Goal: Communication & Community: Connect with others

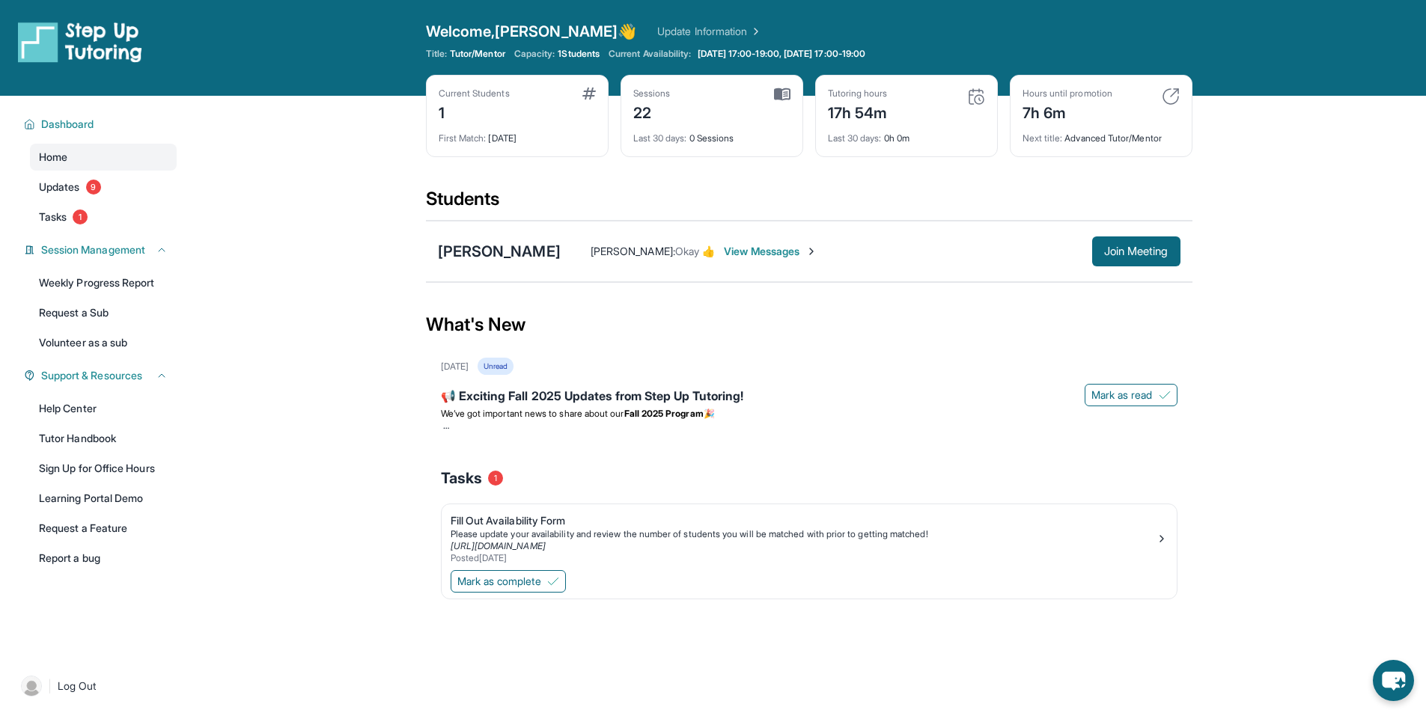
click at [732, 246] on span "View Messages" at bounding box center [771, 251] width 94 height 15
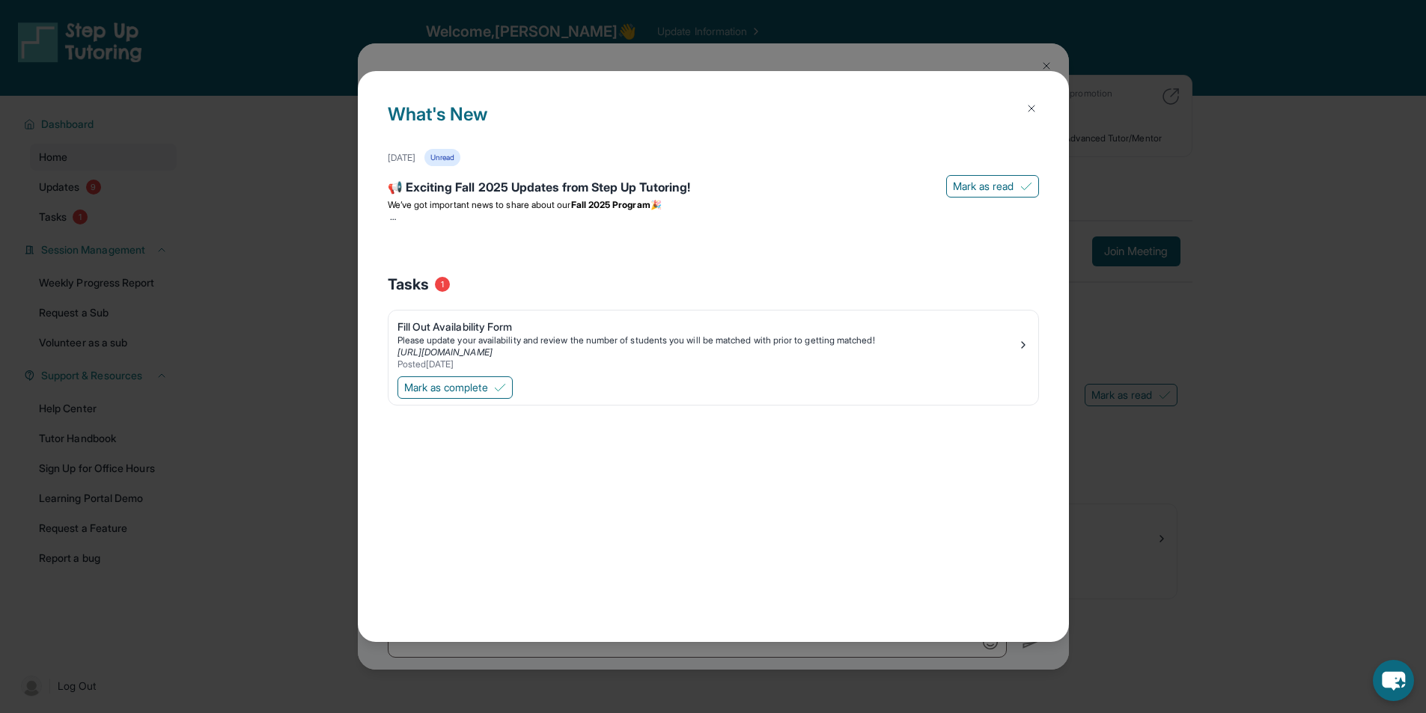
click at [1021, 108] on button at bounding box center [1032, 109] width 30 height 30
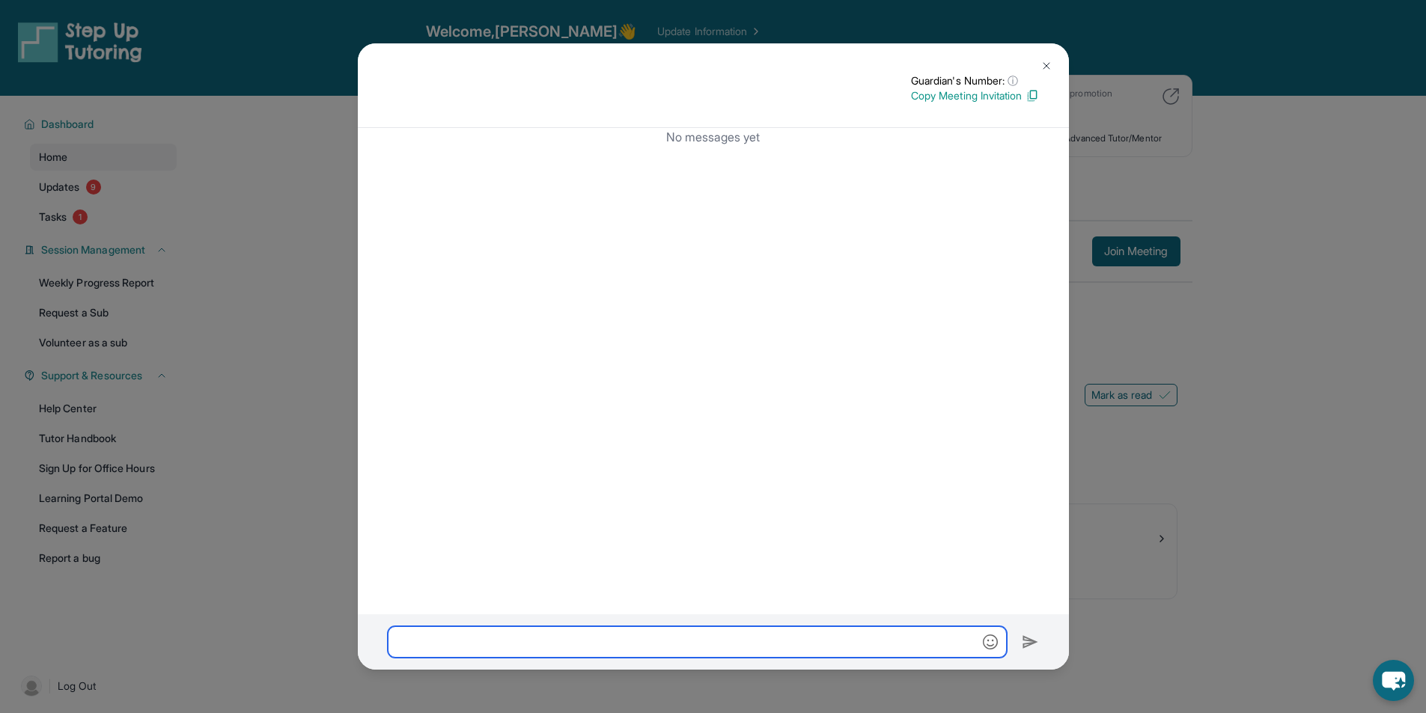
click at [630, 633] on input "text" at bounding box center [697, 642] width 619 height 31
click at [1061, 61] on div "Guardian's Number: ⓘ This isn't the guardian's real number — it's a private for…" at bounding box center [713, 85] width 711 height 85
click at [1057, 70] on button at bounding box center [1047, 66] width 30 height 30
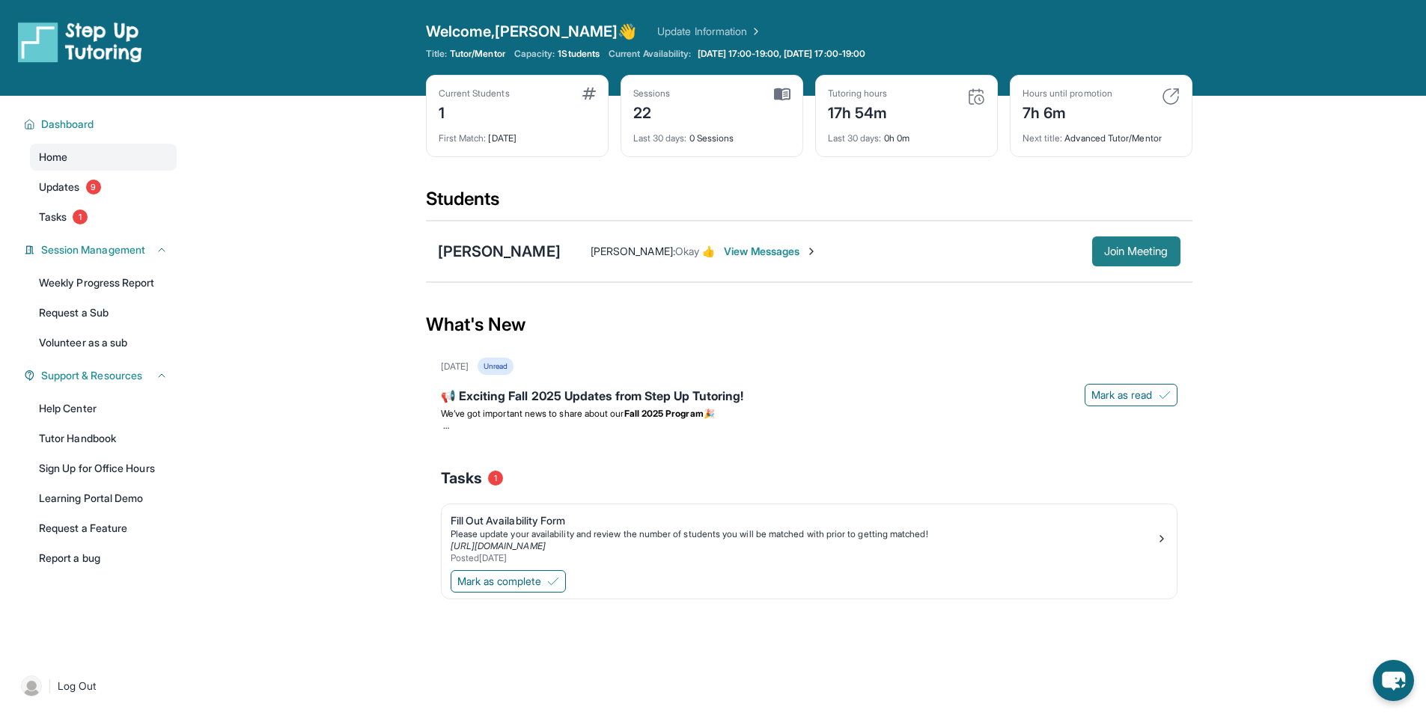
click at [1147, 254] on span "Join Meeting" at bounding box center [1136, 251] width 64 height 9
click at [740, 246] on span "View Messages" at bounding box center [771, 251] width 94 height 15
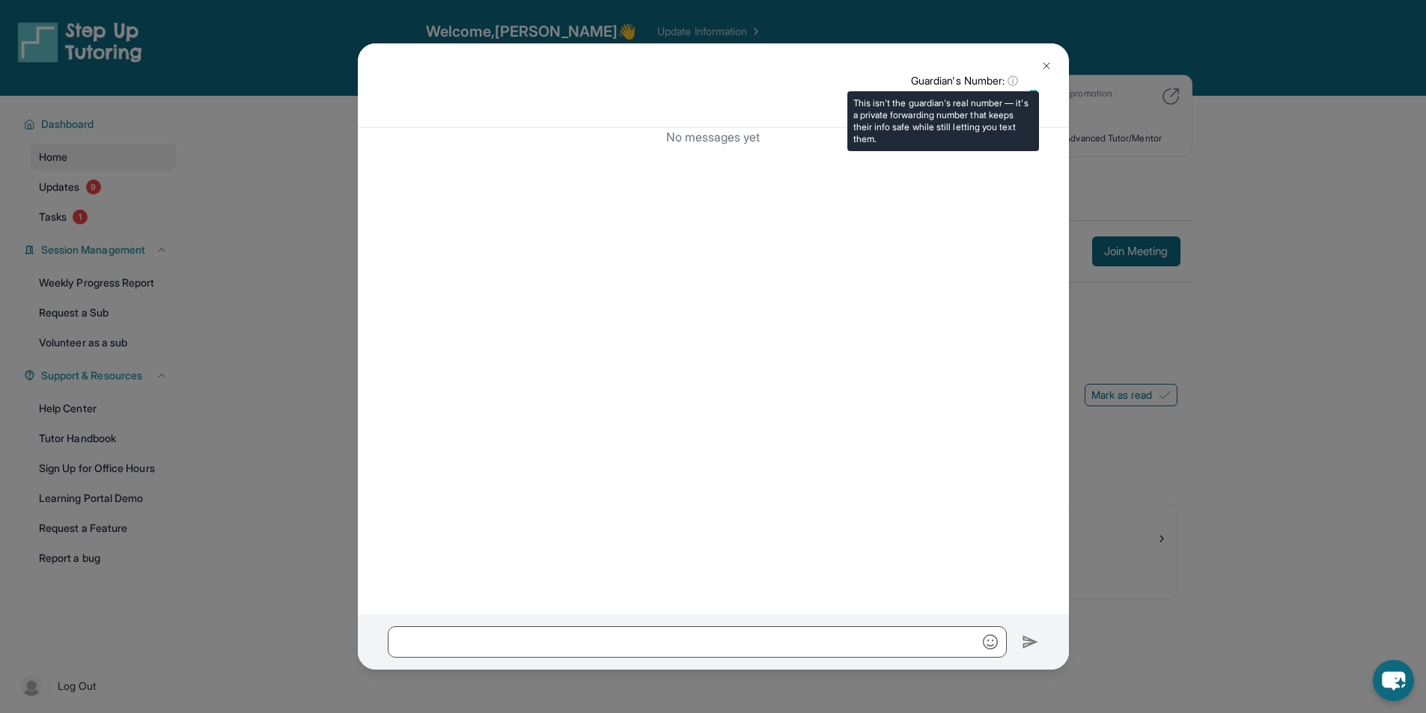
click at [1029, 88] on p "Guardian's Number: ⓘ" at bounding box center [975, 80] width 128 height 15
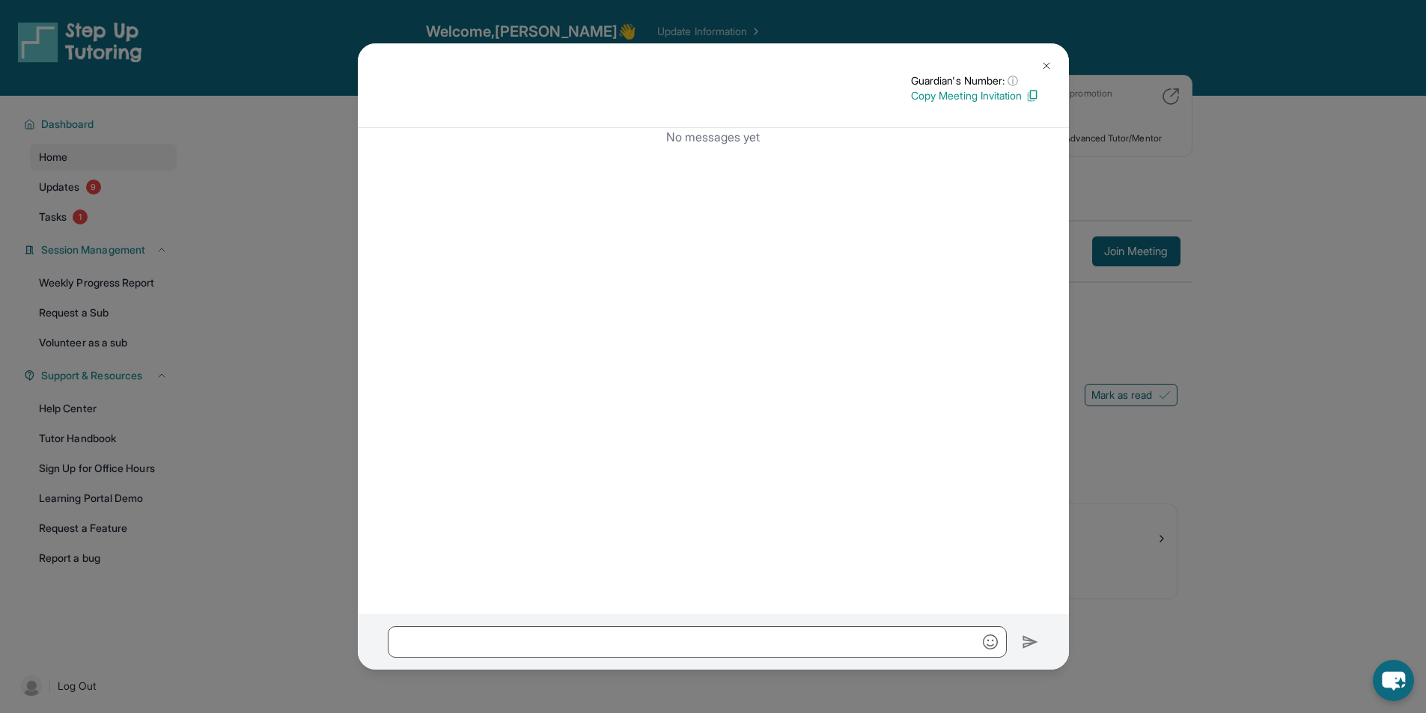
click at [1034, 93] on img at bounding box center [1032, 95] width 13 height 13
click at [1047, 55] on button at bounding box center [1047, 66] width 30 height 30
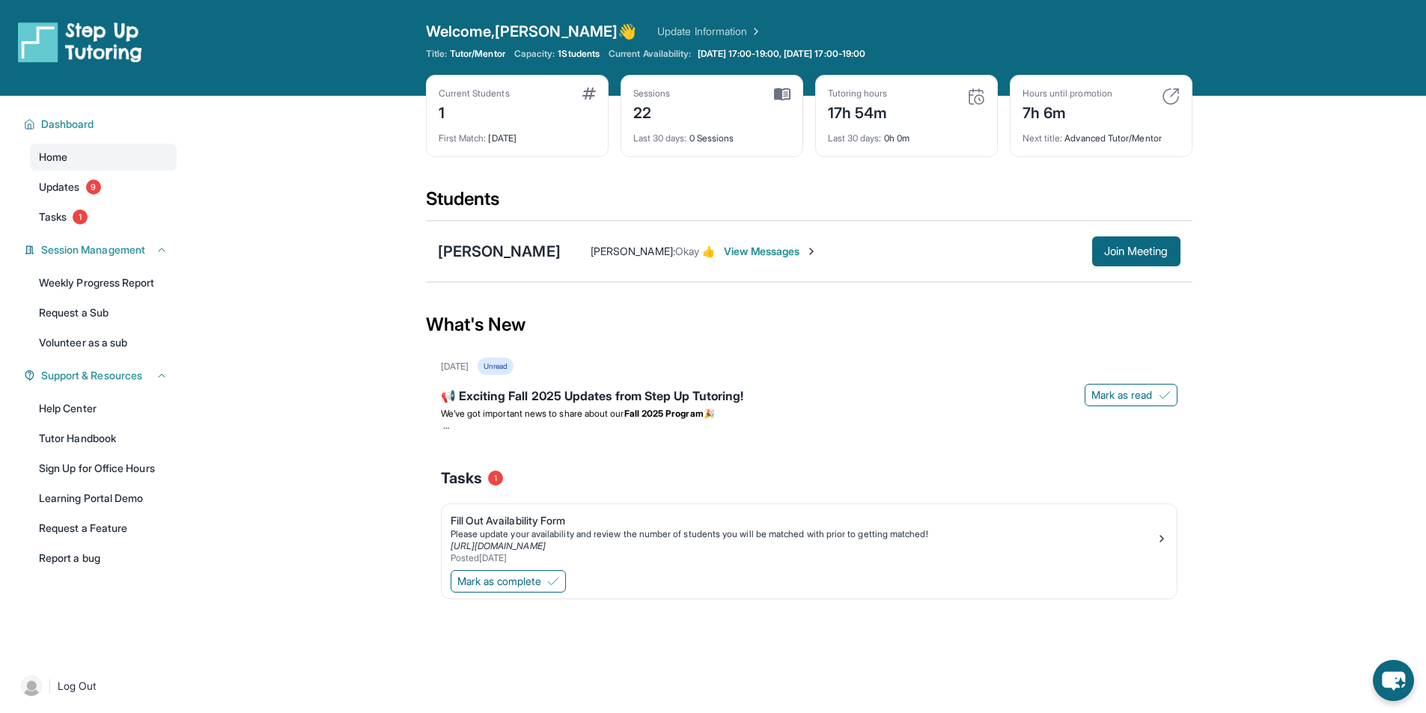
click at [529, 39] on span "Welcome, [PERSON_NAME] 👋" at bounding box center [531, 31] width 211 height 21
click at [590, 51] on span "1 Students" at bounding box center [579, 54] width 42 height 12
click at [880, 127] on div "Last 30 days : 0h 0m" at bounding box center [906, 134] width 157 height 21
click at [723, 243] on div "[PERSON_NAME] : Okay 👍 View Messages Join Meeting" at bounding box center [871, 252] width 620 height 30
click at [726, 255] on span "View Messages" at bounding box center [771, 251] width 94 height 15
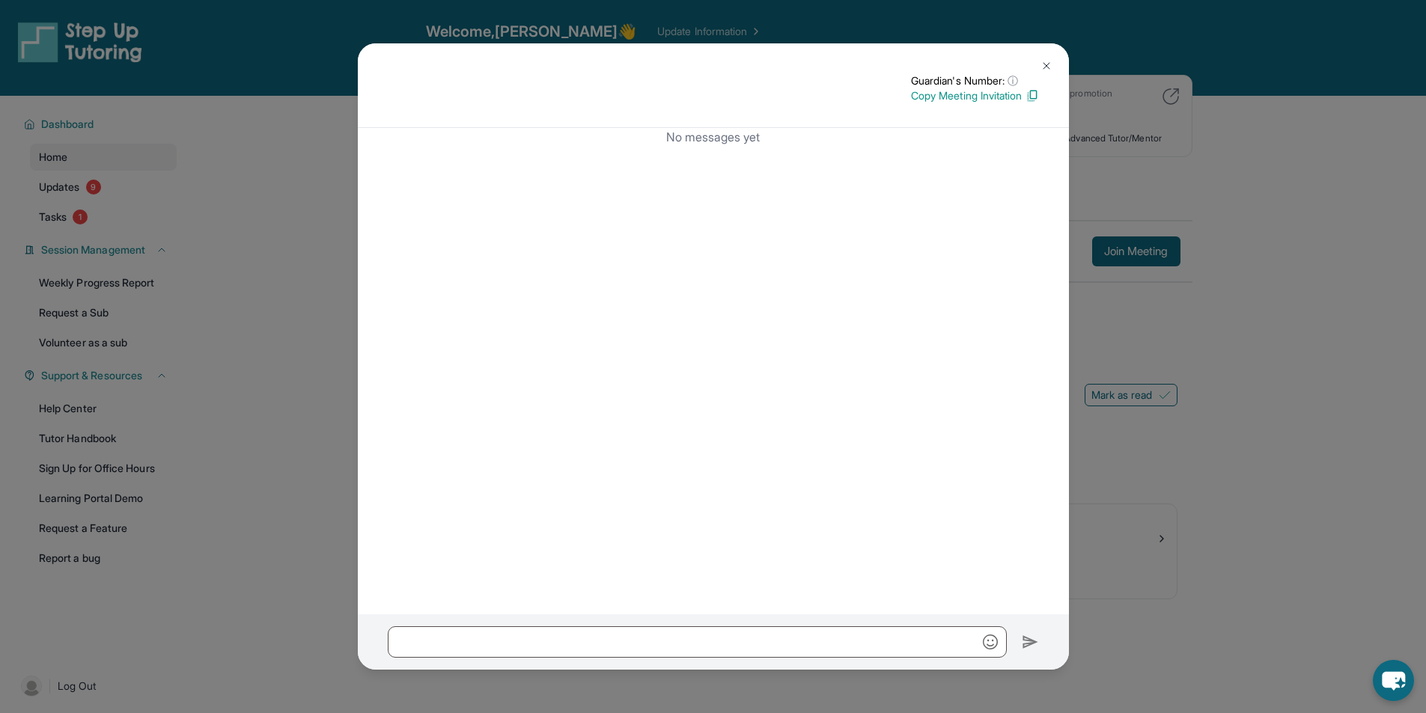
click at [996, 94] on p "Copy Meeting Invitation" at bounding box center [975, 95] width 128 height 15
click at [1058, 64] on button at bounding box center [1047, 66] width 30 height 30
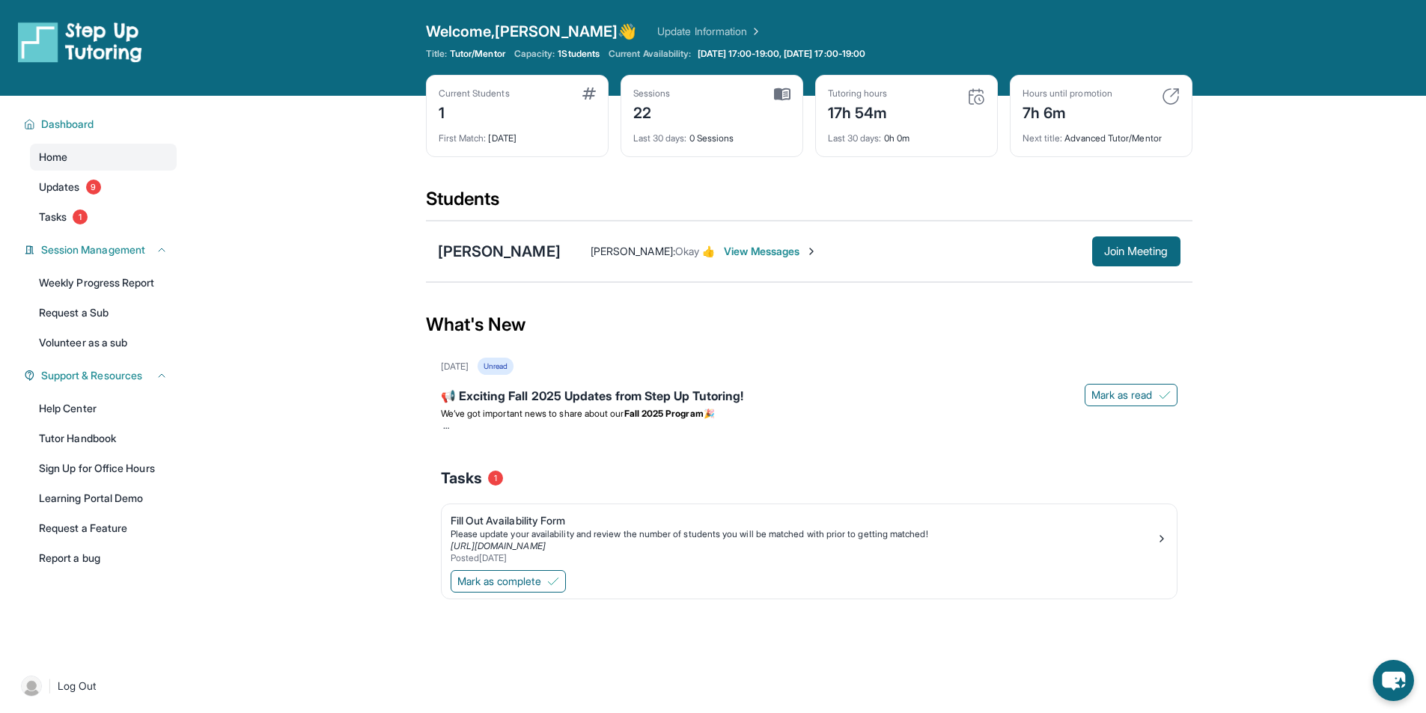
click at [1178, 97] on img at bounding box center [1171, 97] width 18 height 18
click at [71, 121] on span "Dashboard" at bounding box center [67, 124] width 53 height 15
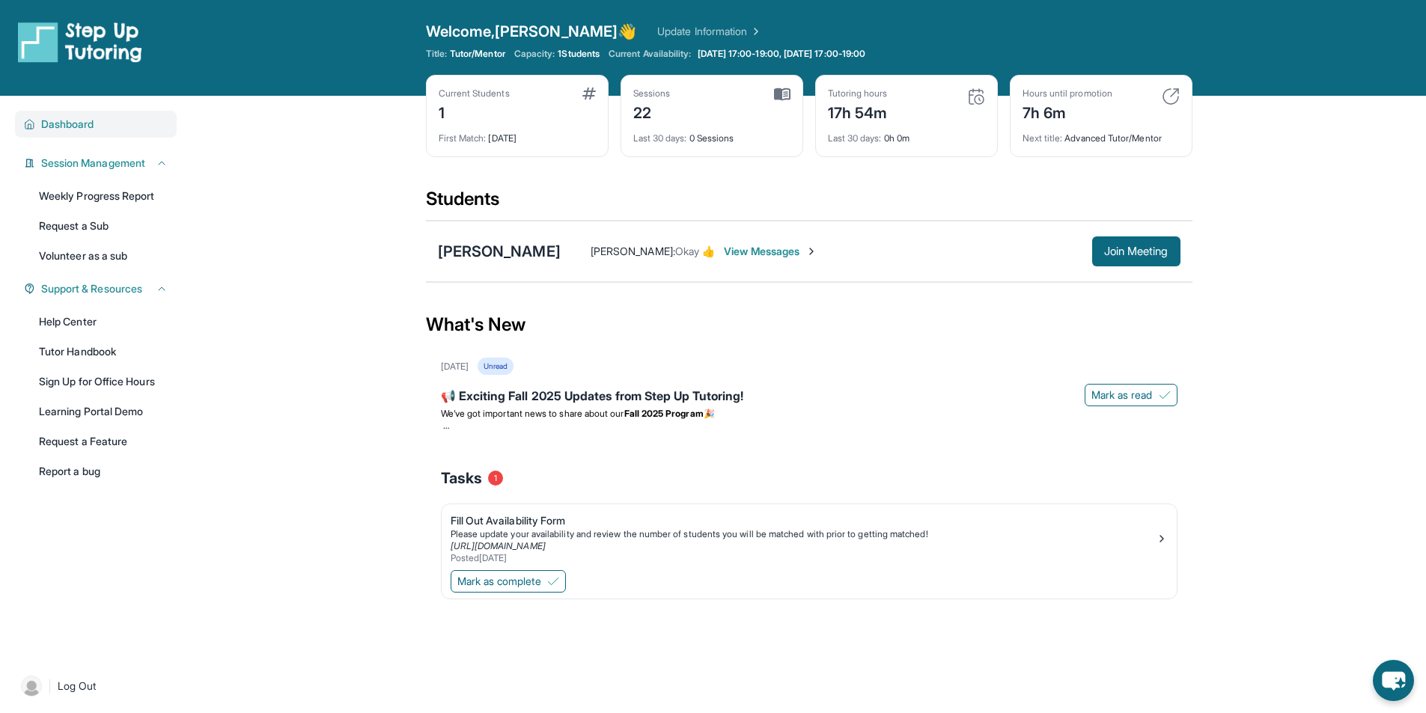
click at [71, 121] on span "Dashboard" at bounding box center [67, 124] width 53 height 15
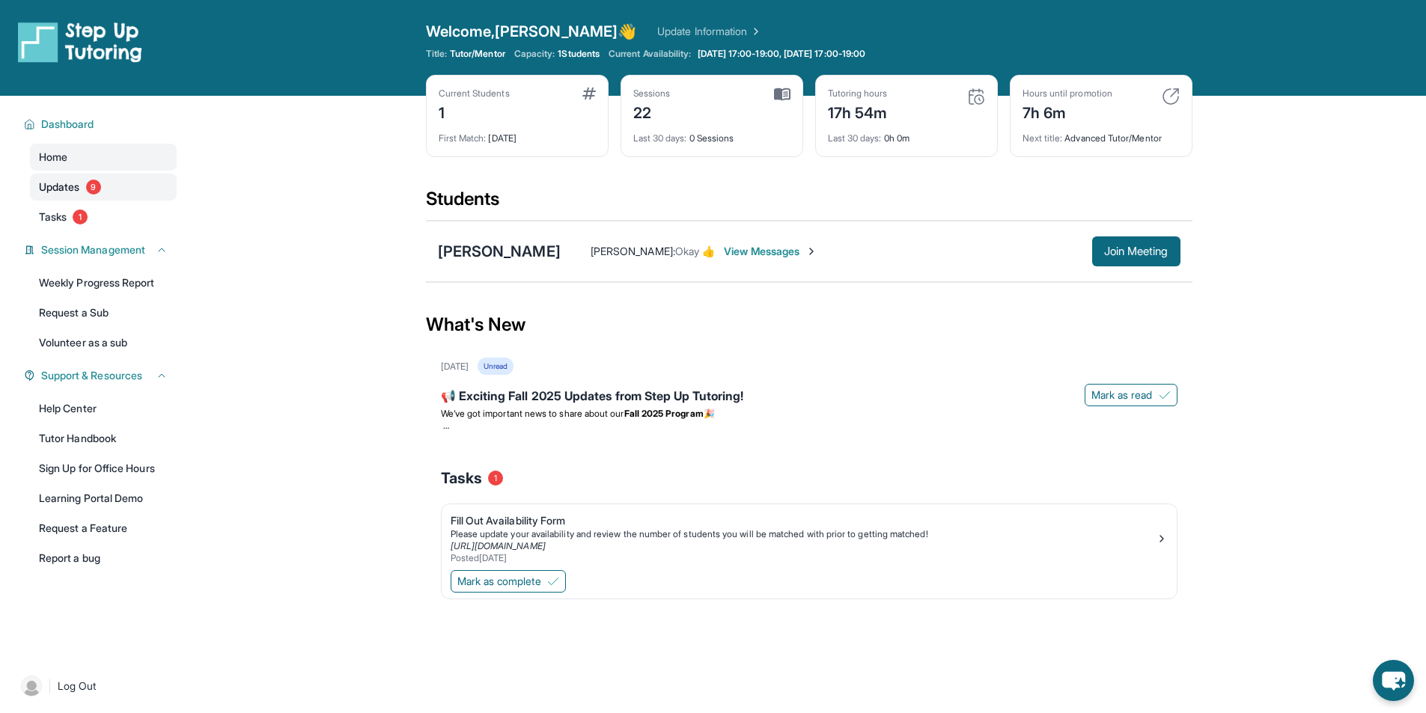
click at [110, 193] on link "Updates 9" at bounding box center [103, 187] width 147 height 27
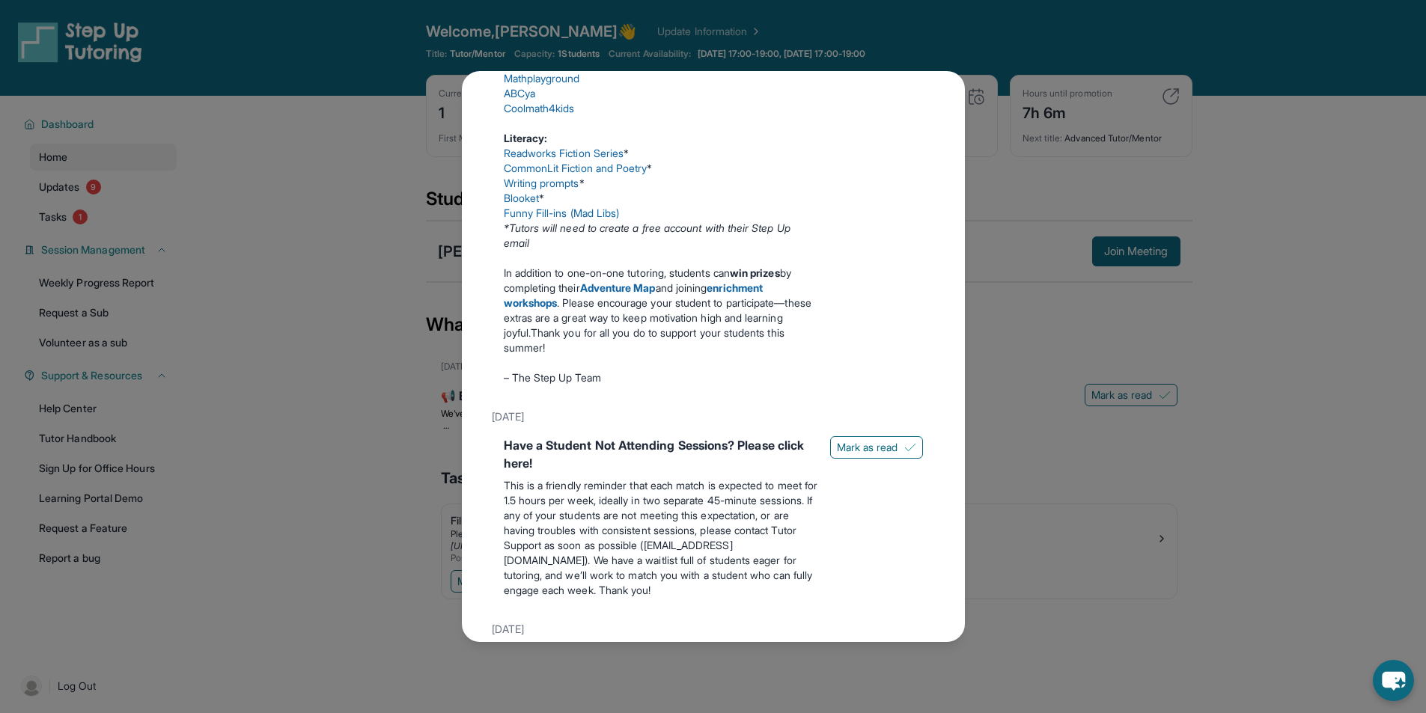
scroll to position [1123, 0]
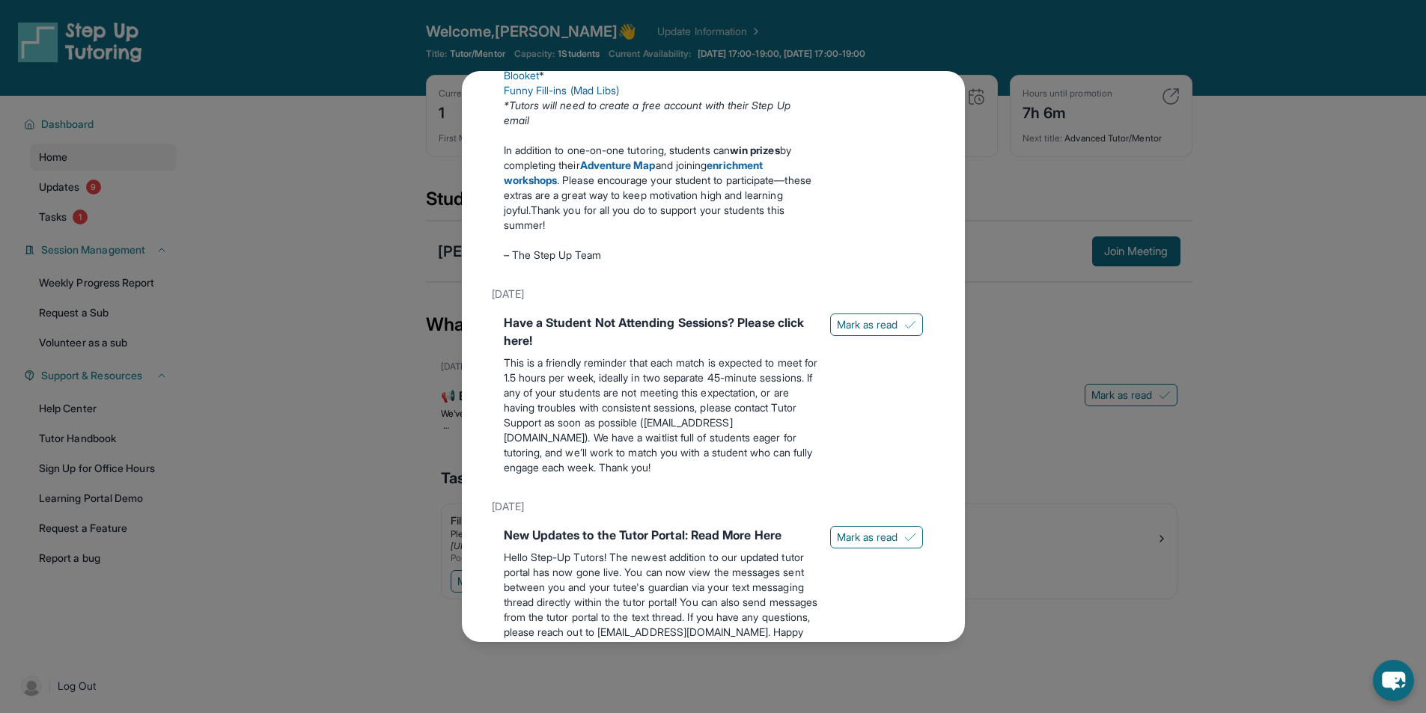
click at [103, 228] on div "Updates [DATE] 📢 Exciting Fall 2025 Updates from Step Up Tutoring! We’ve got im…" at bounding box center [713, 356] width 1426 height 713
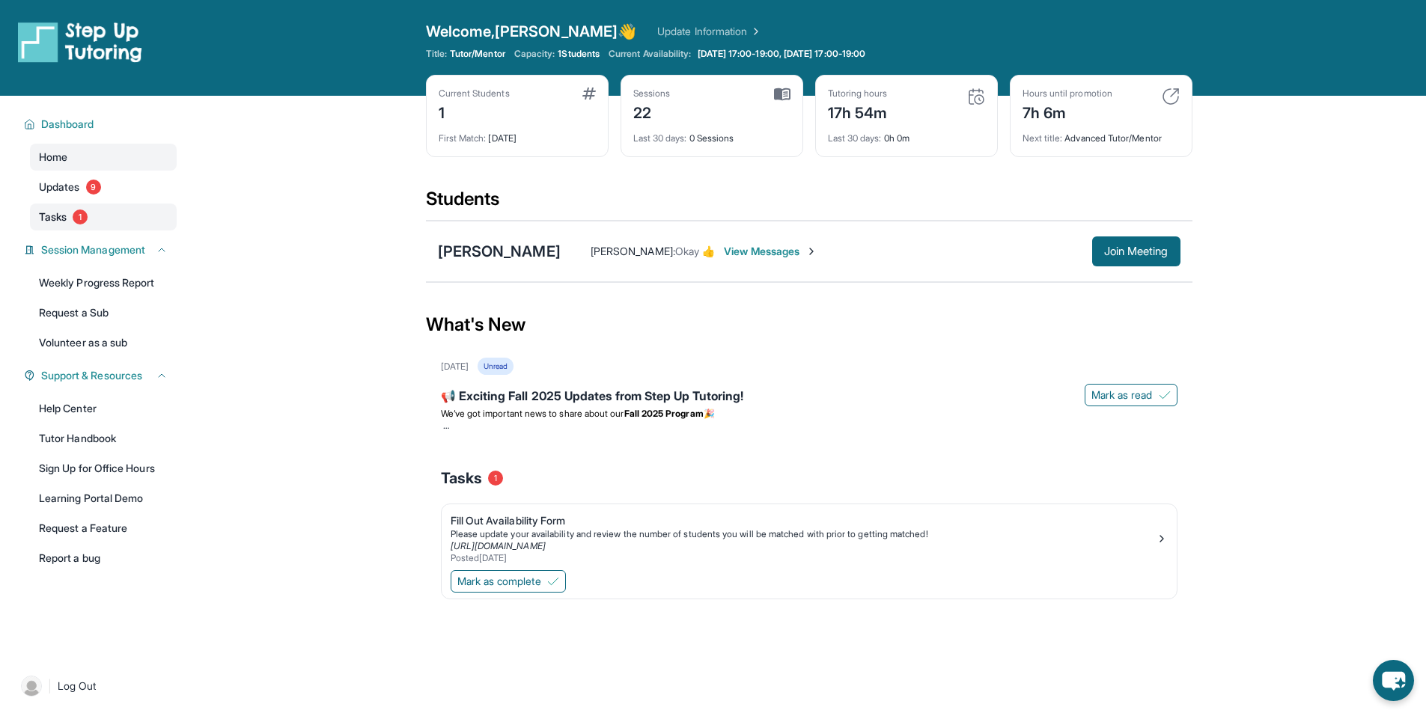
click at [59, 207] on link "Tasks 1" at bounding box center [103, 217] width 147 height 27
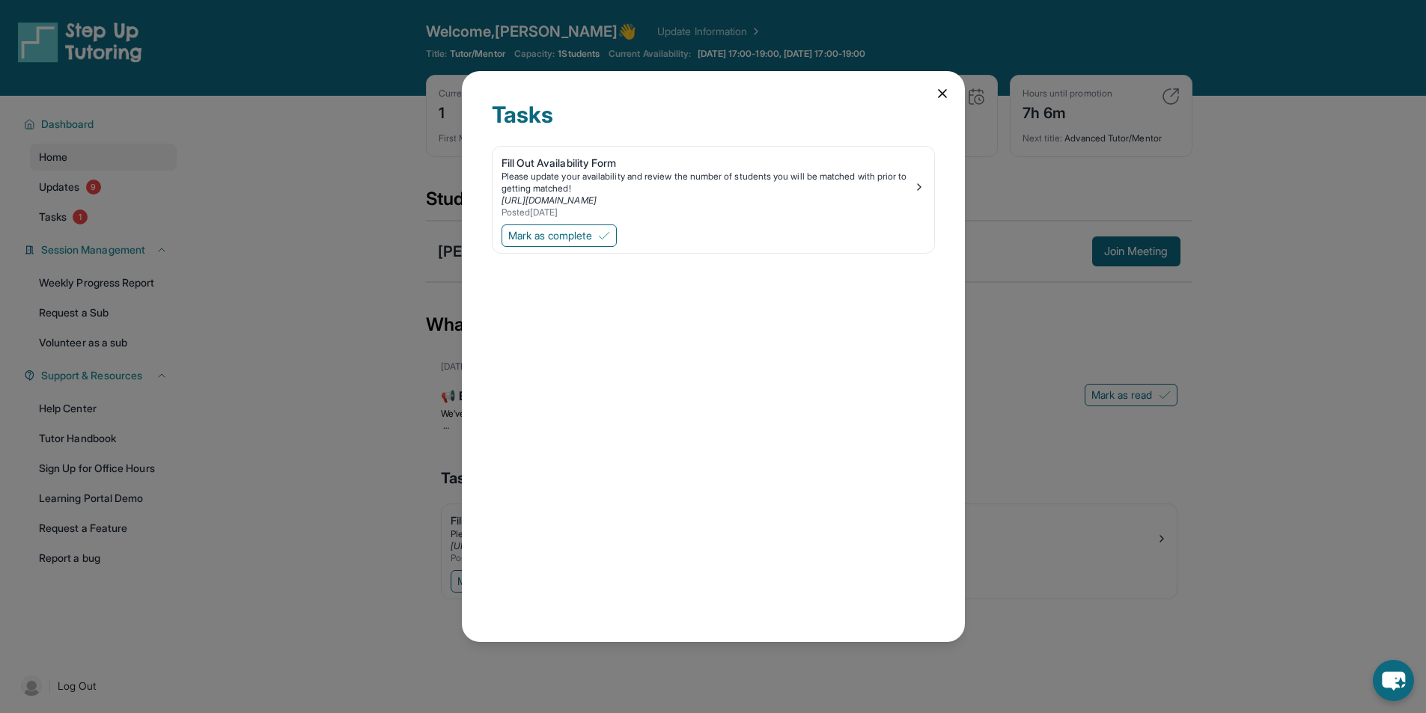
click at [65, 193] on div "Tasks Fill Out Availability Form Please update your availability and review the…" at bounding box center [713, 356] width 1426 height 713
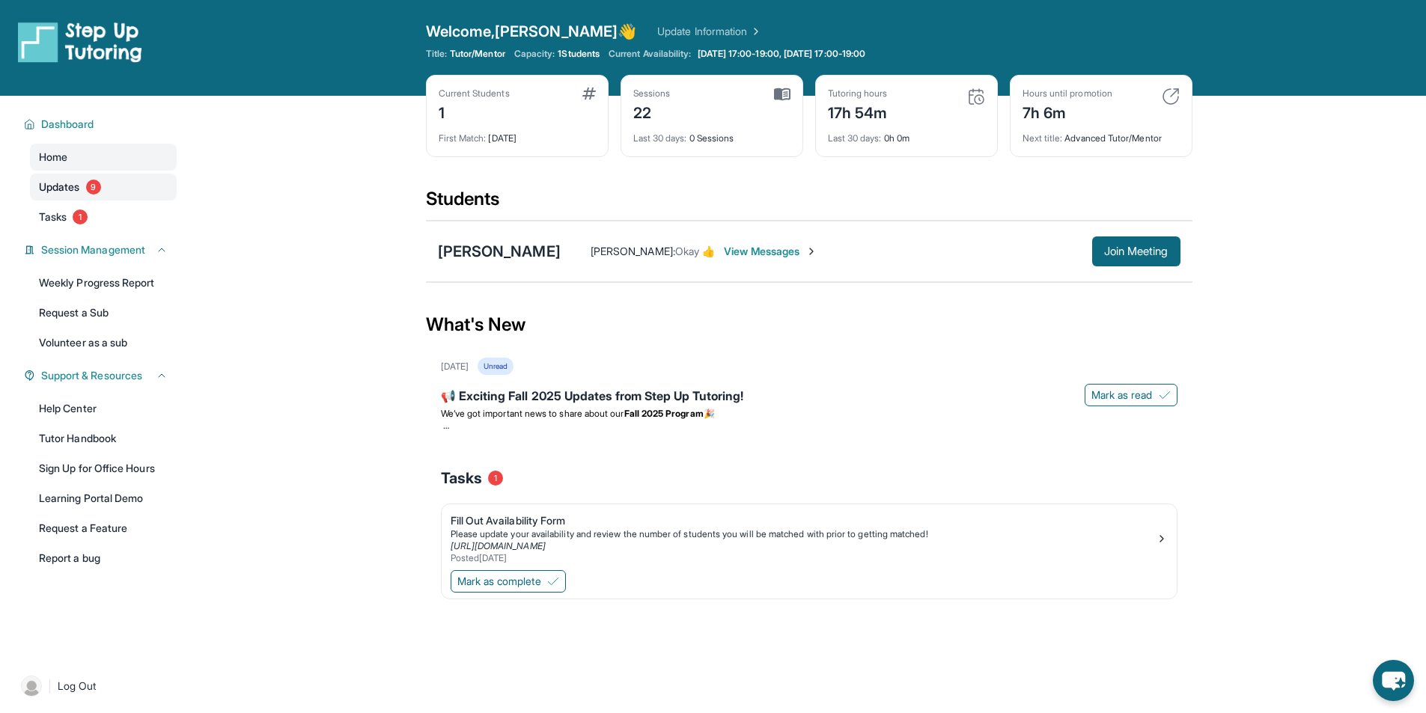
click at [71, 192] on span "Updates" at bounding box center [59, 187] width 41 height 15
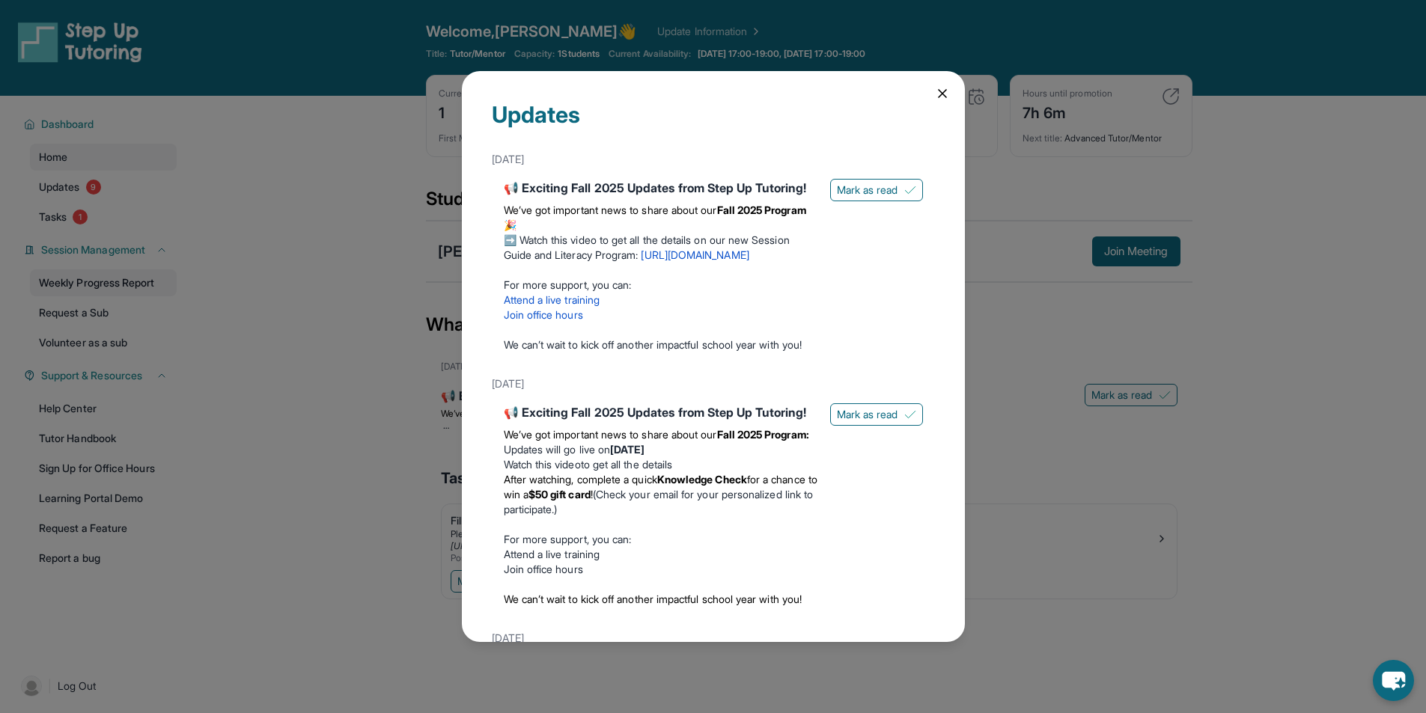
drag, startPoint x: 80, startPoint y: 281, endPoint x: 116, endPoint y: 280, distance: 35.9
click at [80, 281] on div "Updates [DATE] 📢 Exciting Fall 2025 Updates from Step Up Tutoring! We’ve got im…" at bounding box center [713, 356] width 1426 height 713
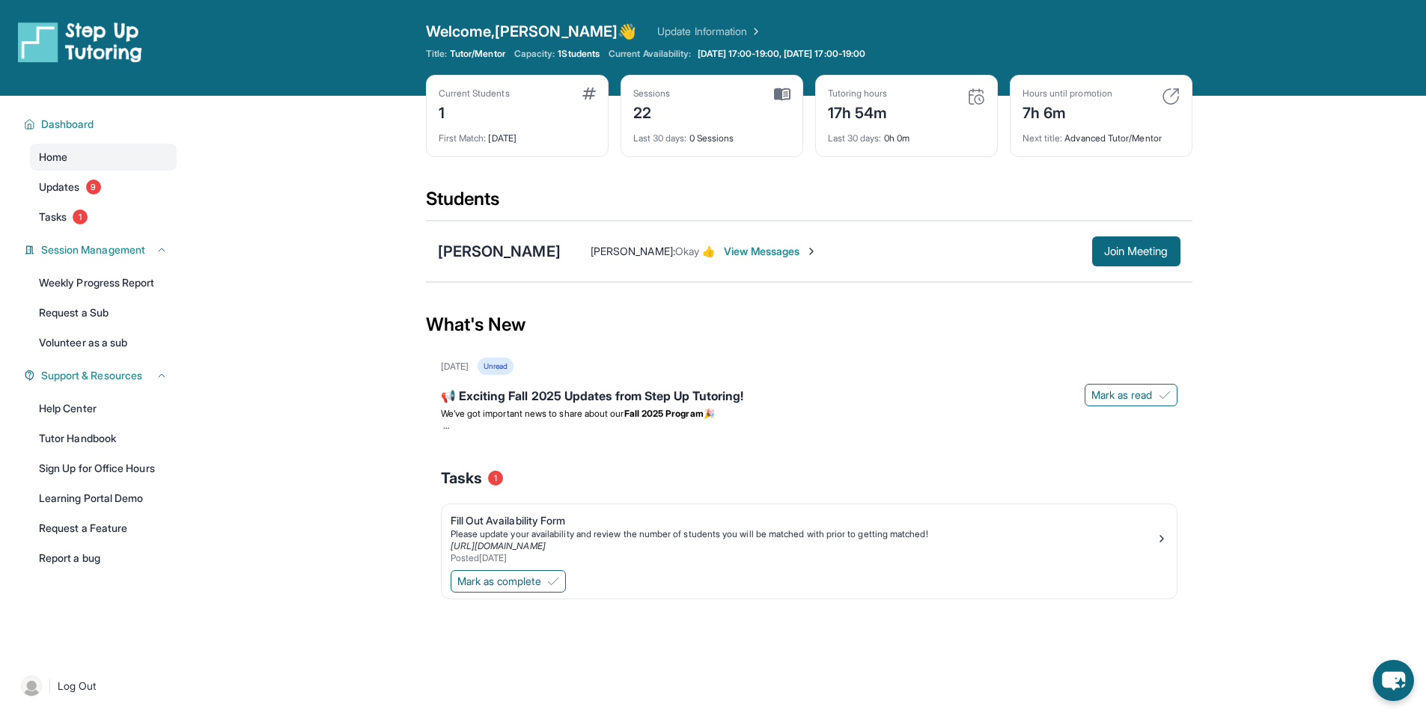
click at [805, 257] on img at bounding box center [811, 252] width 12 height 12
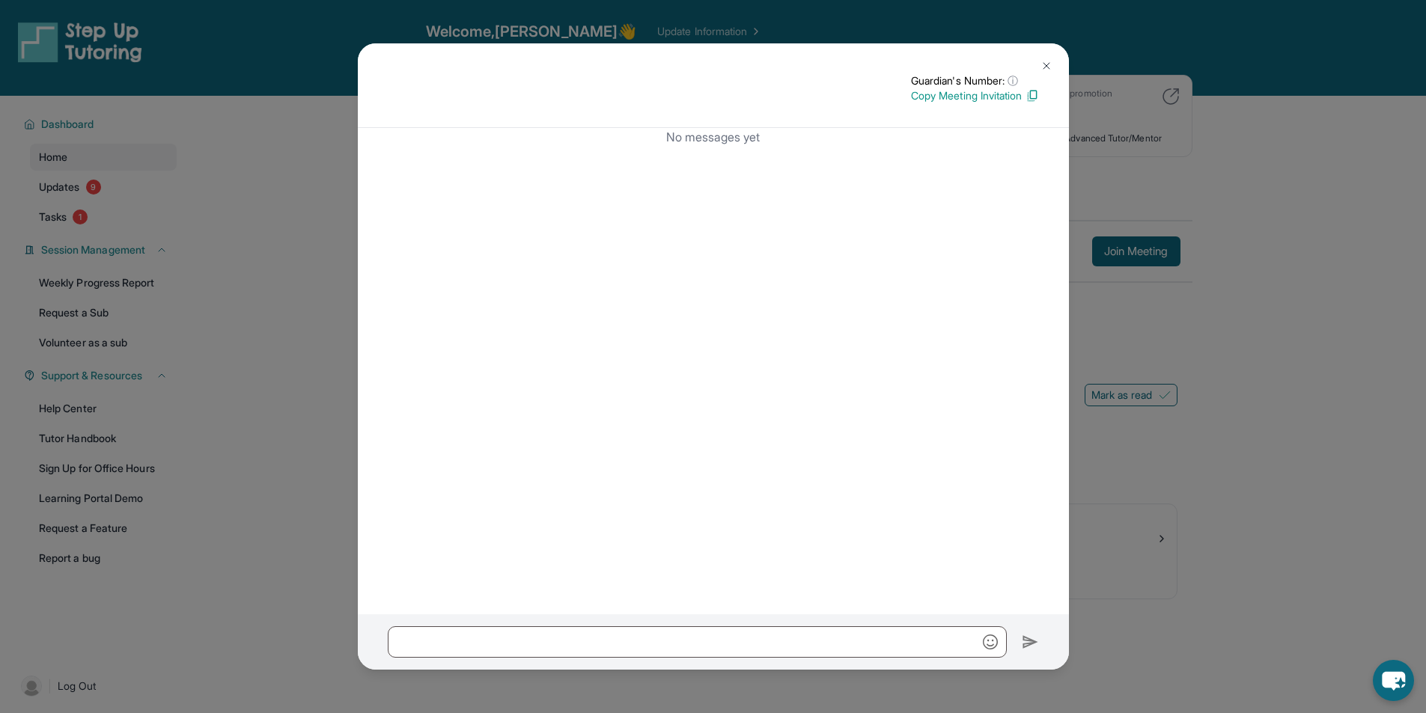
click at [1041, 65] on img at bounding box center [1046, 66] width 12 height 12
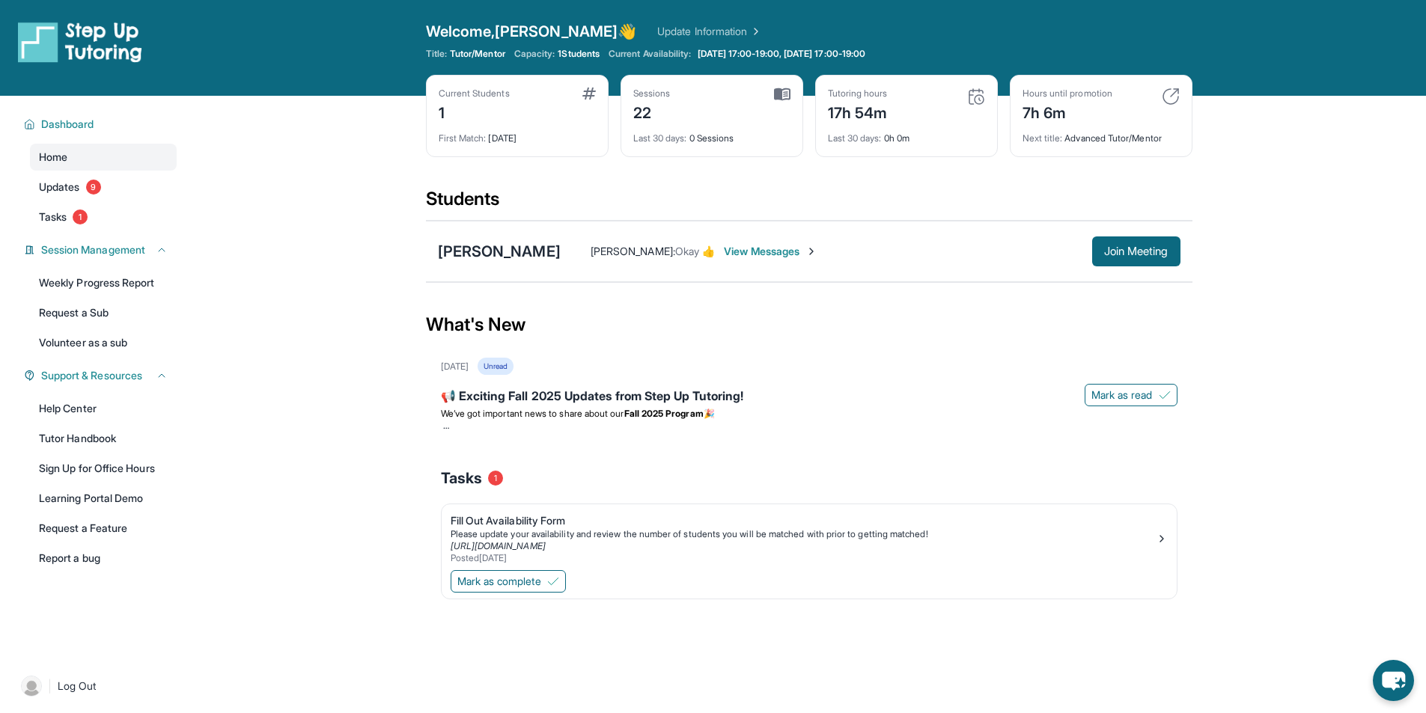
click at [724, 255] on span "View Messages" at bounding box center [771, 251] width 94 height 15
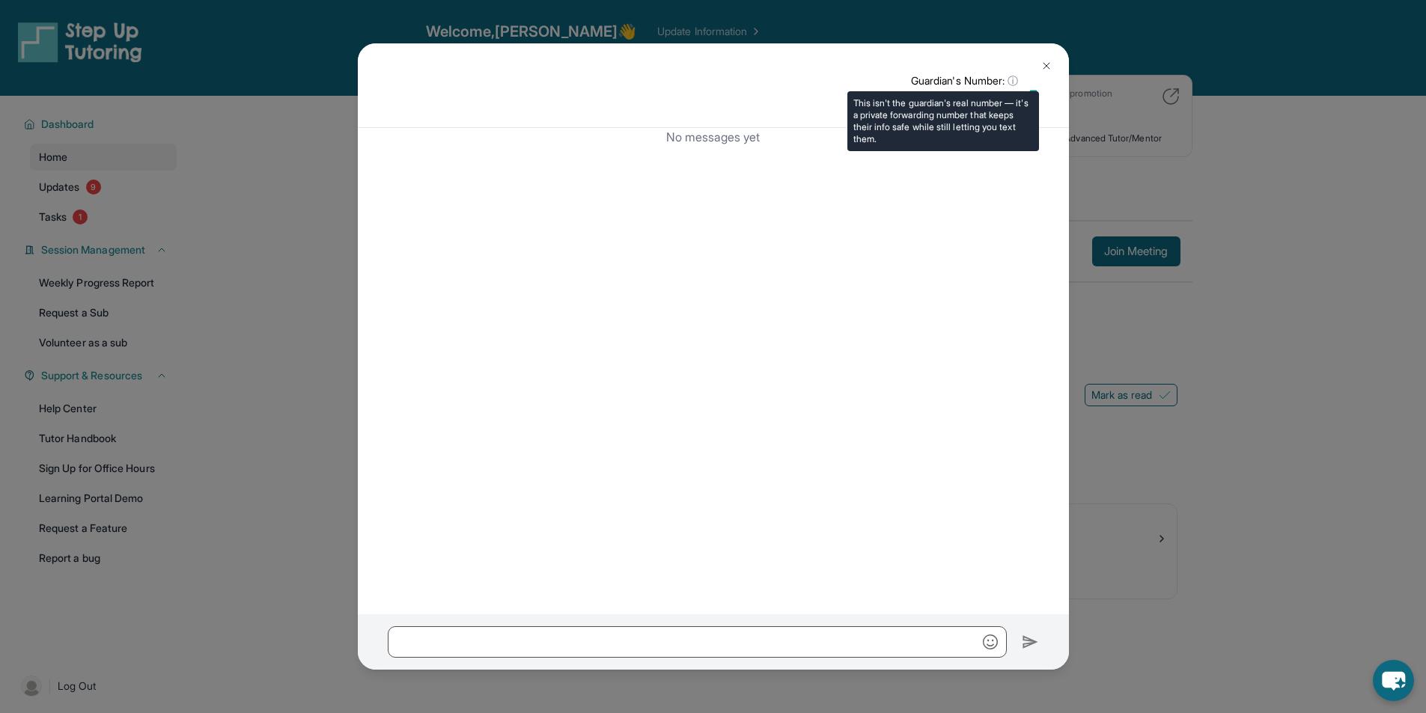
click at [1016, 82] on span "ⓘ" at bounding box center [1013, 80] width 10 height 15
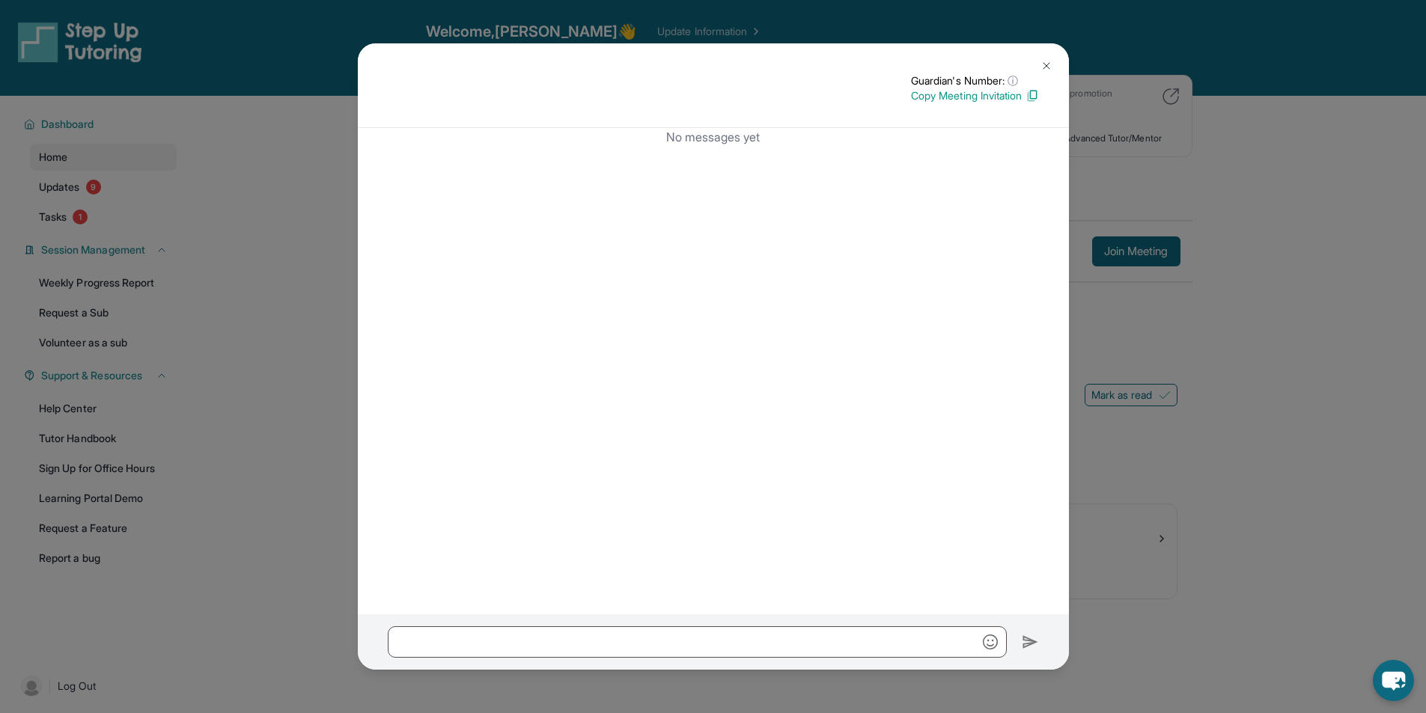
click at [998, 94] on p "Copy Meeting Invitation" at bounding box center [975, 95] width 128 height 15
click at [1050, 70] on img at bounding box center [1046, 66] width 12 height 12
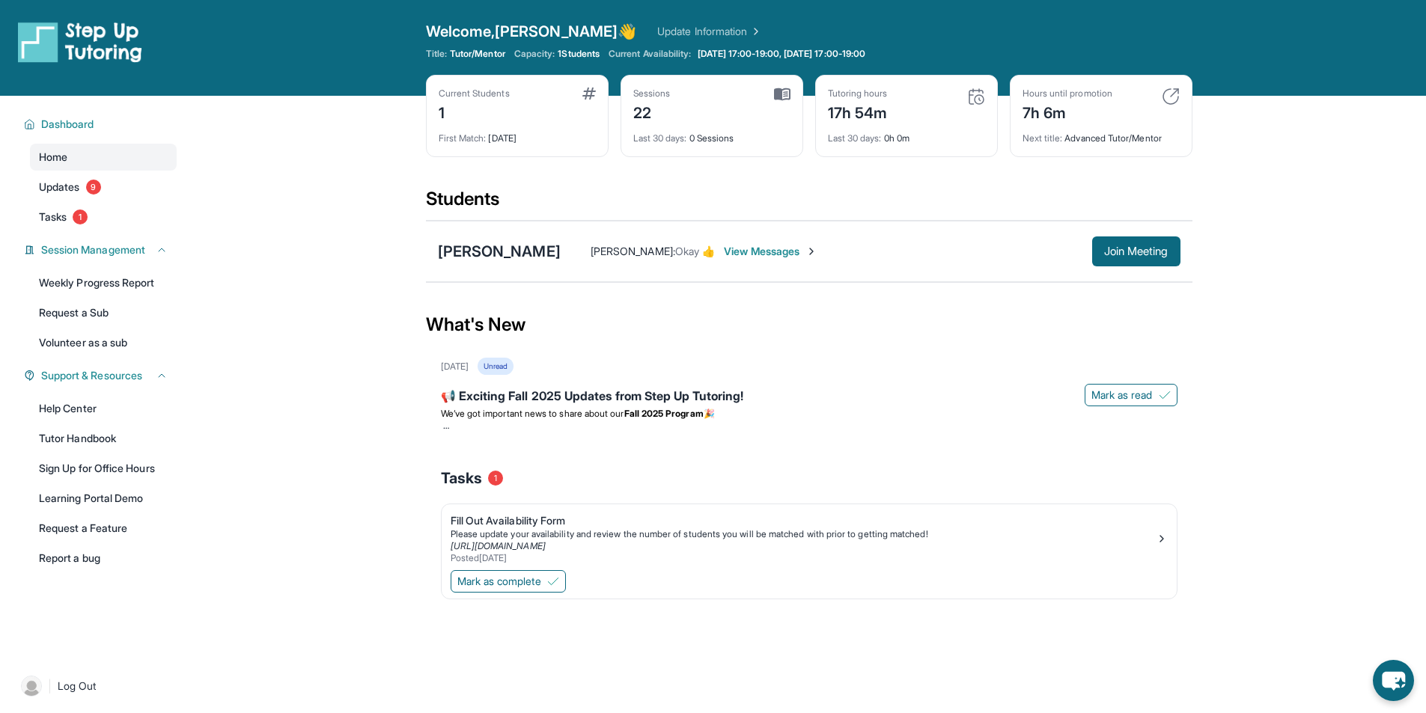
click at [792, 84] on div "Sessions 22 Last 30 days : 0 Sessions" at bounding box center [712, 116] width 183 height 82
click at [586, 50] on span "1 Students" at bounding box center [579, 54] width 42 height 12
click at [722, 28] on div "Welcome, [PERSON_NAME] 👋 Update Information" at bounding box center [809, 31] width 767 height 21
click at [747, 28] on img at bounding box center [754, 31] width 15 height 15
click at [114, 493] on link "Learning Portal Demo" at bounding box center [103, 498] width 147 height 27
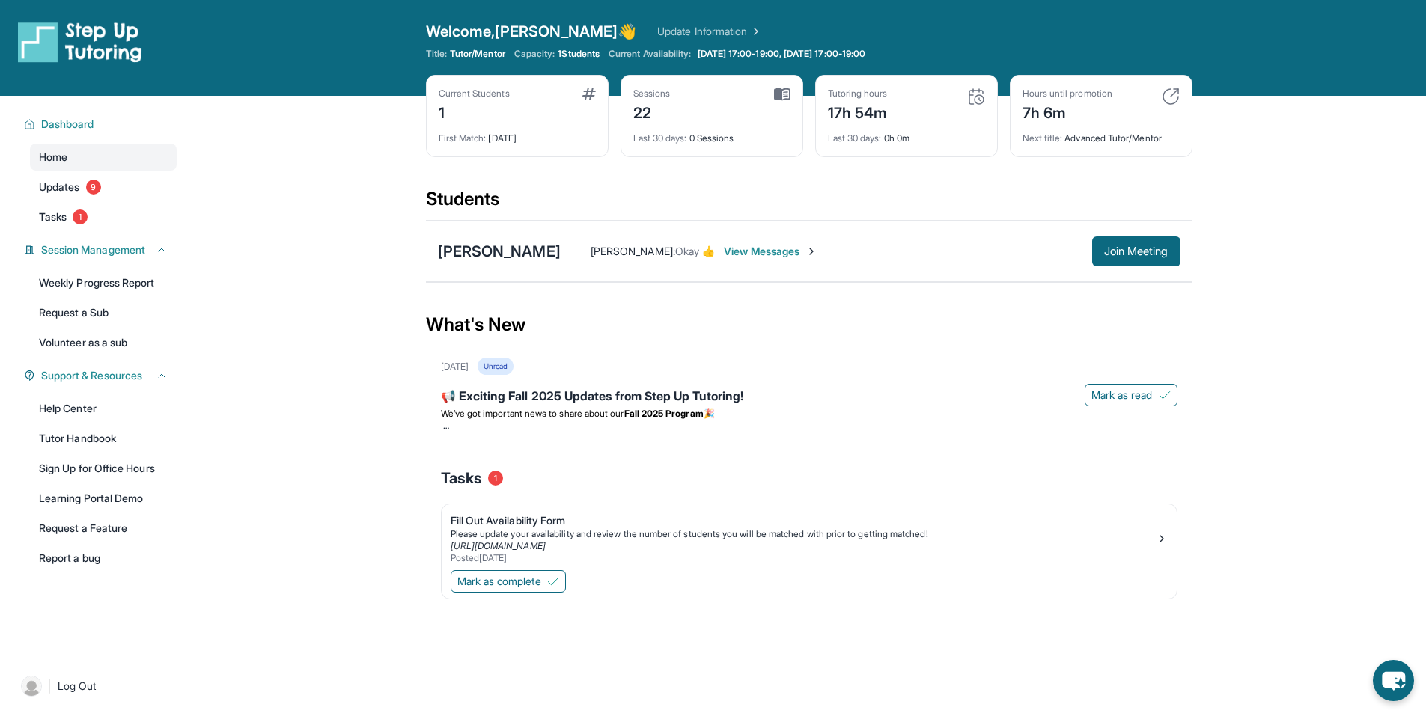
drag, startPoint x: 1115, startPoint y: 254, endPoint x: 1097, endPoint y: 277, distance: 29.3
click at [1097, 277] on div "[PERSON_NAME] [PERSON_NAME] : Okay 👍 View Messages Join Meeting" at bounding box center [809, 251] width 767 height 61
click at [1104, 255] on span "Join Meeting" at bounding box center [1136, 251] width 64 height 9
click at [1132, 247] on span "Join Meeting" at bounding box center [1136, 251] width 64 height 9
click at [121, 416] on link "Help Center" at bounding box center [103, 408] width 147 height 27
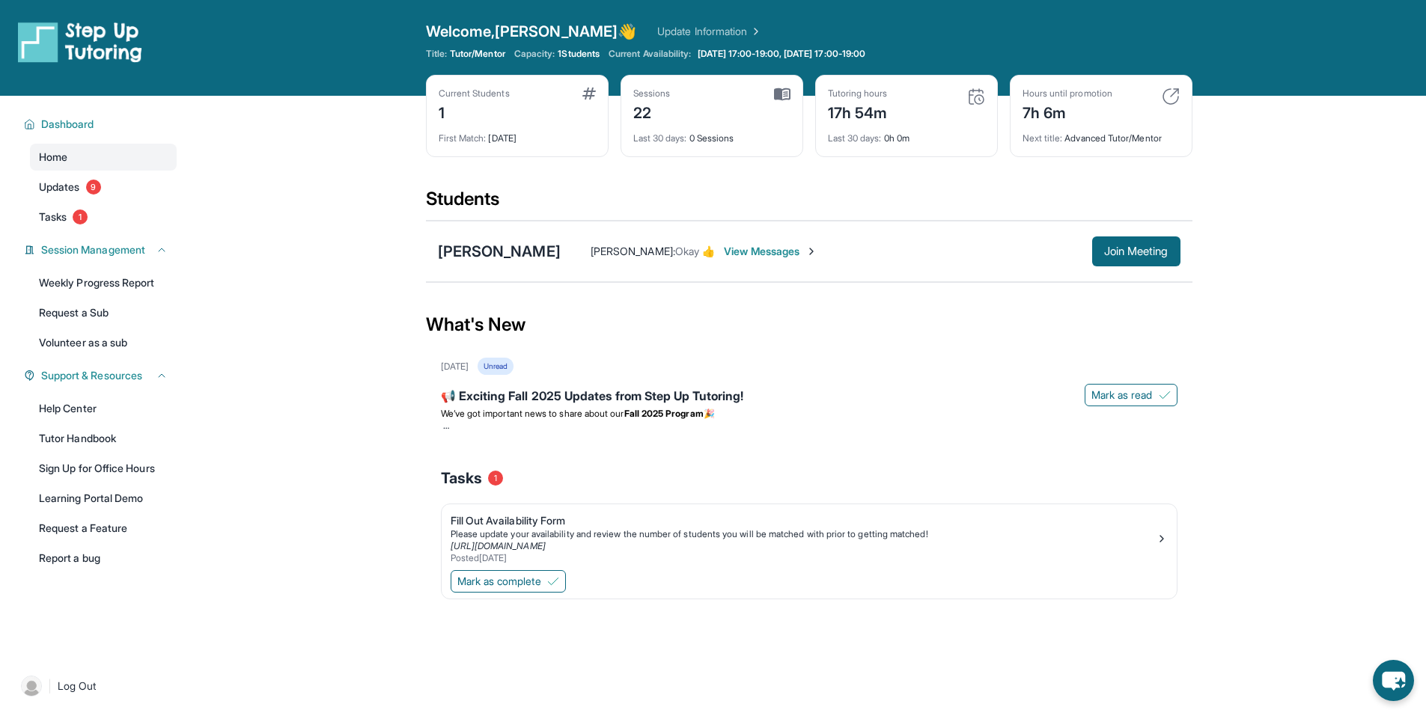
click at [657, 25] on link "Update Information" at bounding box center [709, 31] width 105 height 15
click at [100, 438] on link "Tutor Handbook" at bounding box center [103, 438] width 147 height 27
click at [486, 245] on div "[PERSON_NAME]" at bounding box center [499, 251] width 123 height 21
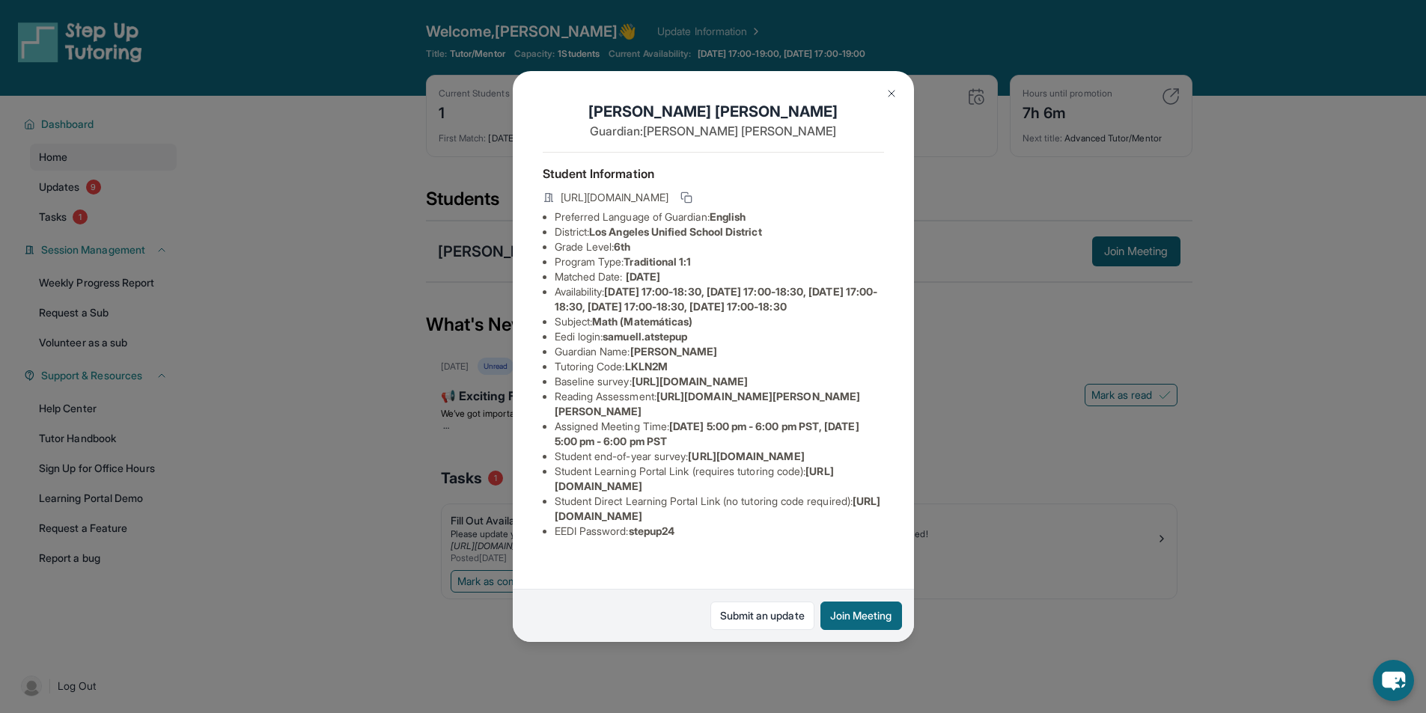
drag, startPoint x: 782, startPoint y: 213, endPoint x: 733, endPoint y: 214, distance: 49.4
click at [668, 205] on span "[URL][DOMAIN_NAME]" at bounding box center [615, 197] width 108 height 15
copy span "LKLN2M"
